Goal: Task Accomplishment & Management: Use online tool/utility

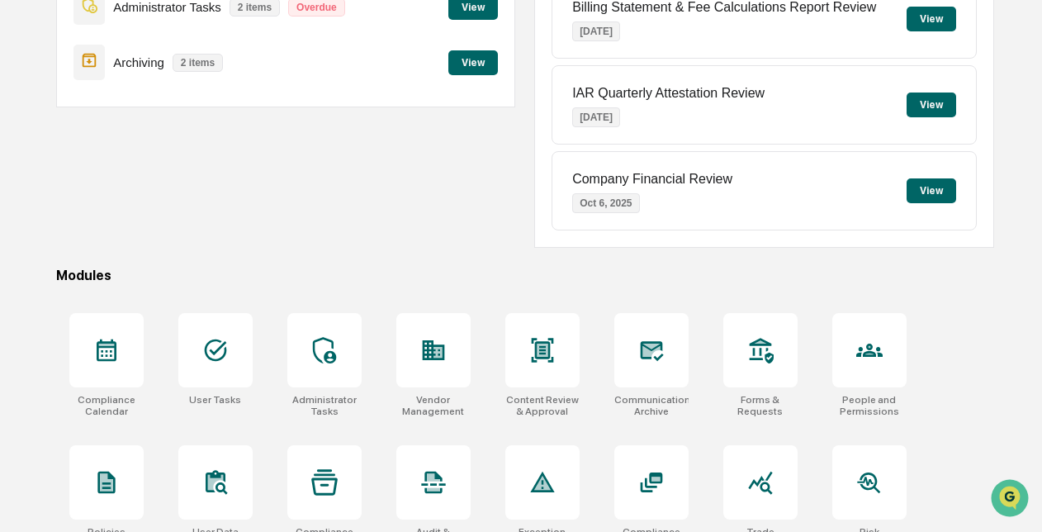
scroll to position [274, 0]
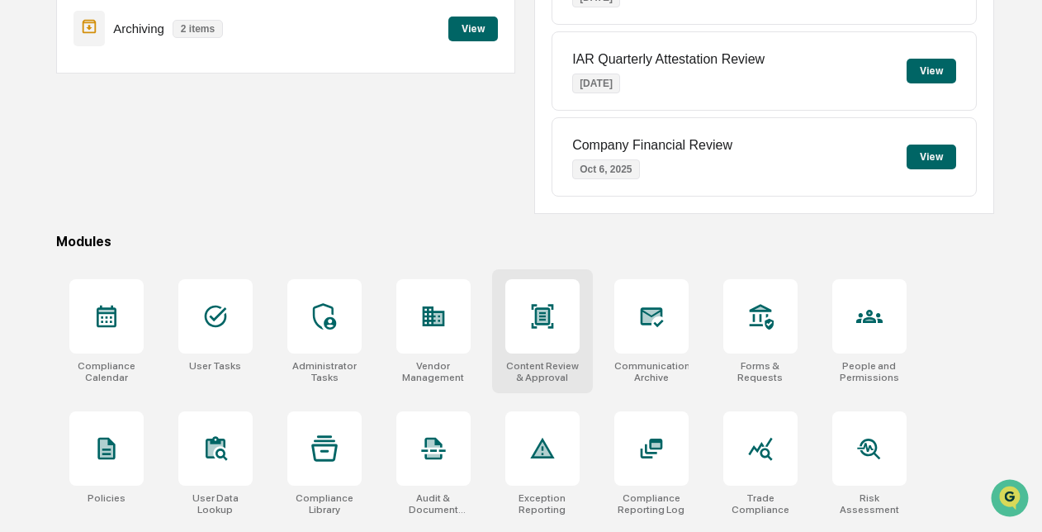
click at [522, 306] on div at bounding box center [542, 316] width 74 height 74
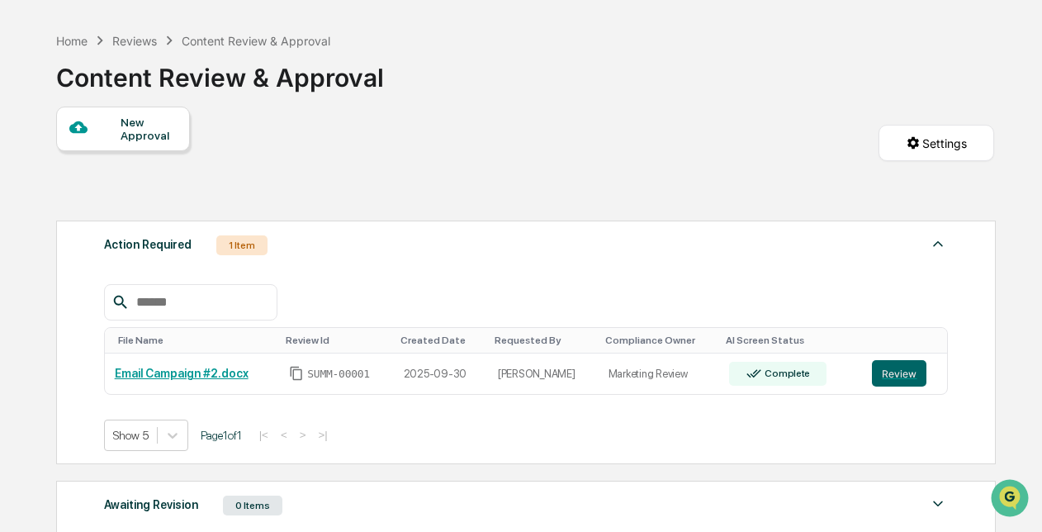
scroll to position [59, 0]
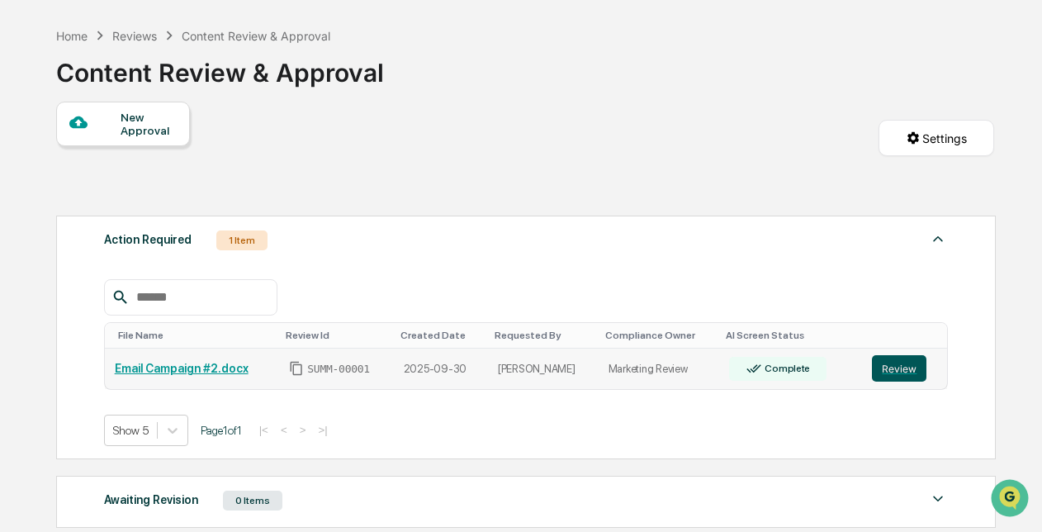
click at [912, 365] on button "Review" at bounding box center [899, 368] width 55 height 26
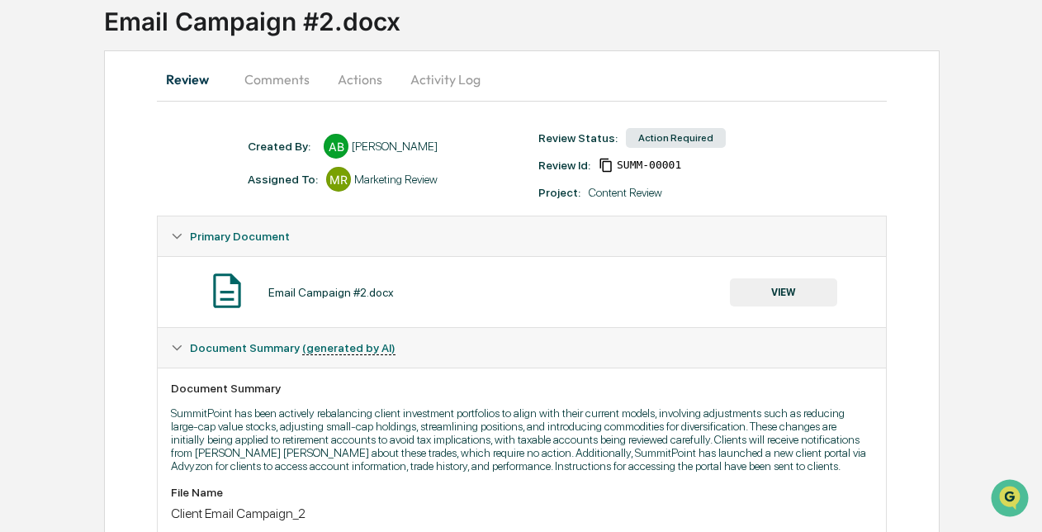
scroll to position [111, 0]
click at [288, 76] on button "Comments" at bounding box center [277, 79] width 92 height 40
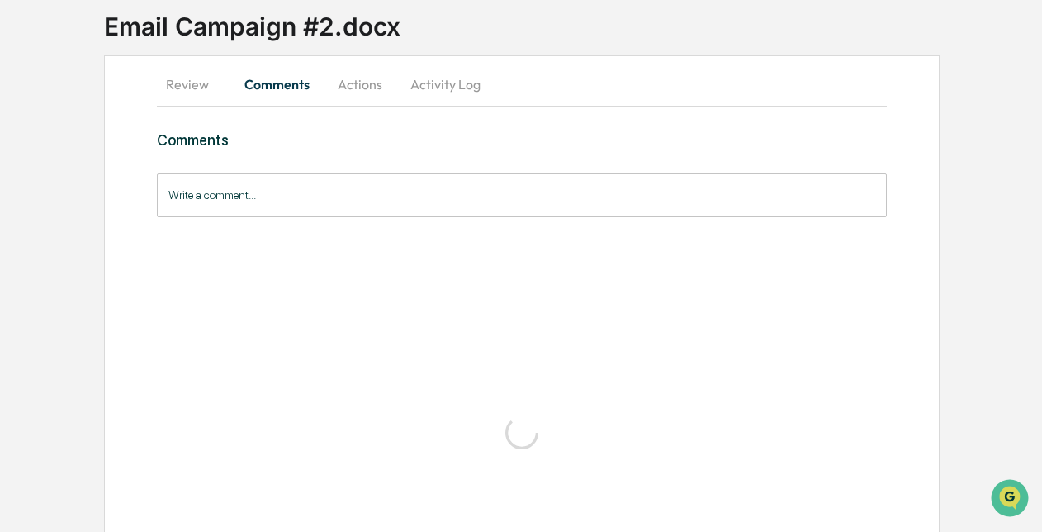
scroll to position [0, 0]
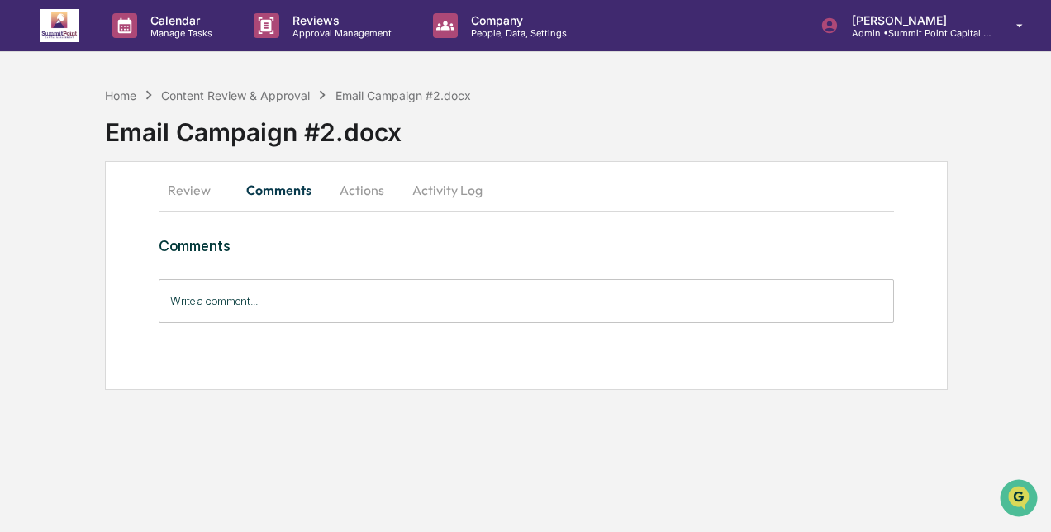
click at [363, 193] on button "Actions" at bounding box center [362, 190] width 74 height 40
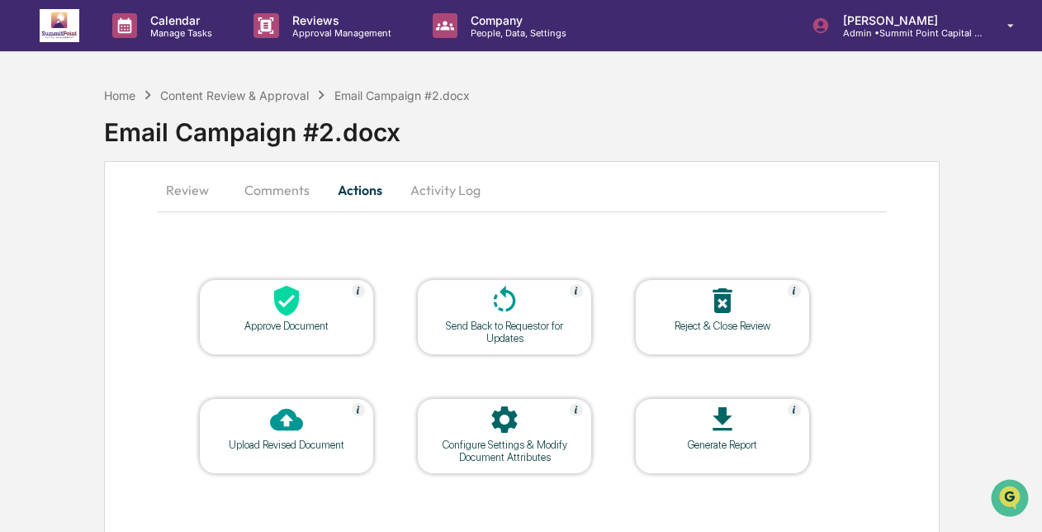
scroll to position [25, 0]
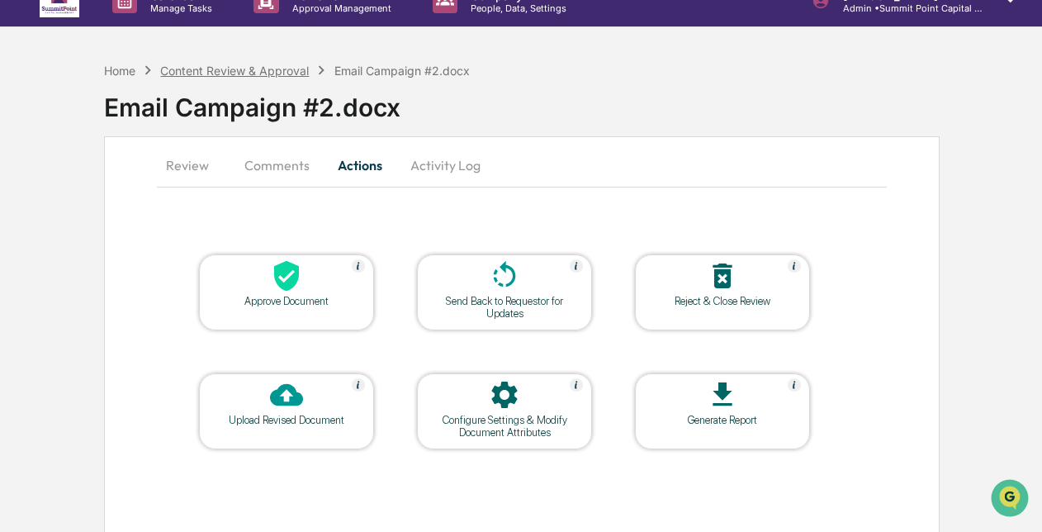
click at [187, 74] on div "Content Review & Approval" at bounding box center [234, 71] width 149 height 14
